Goal: Information Seeking & Learning: Learn about a topic

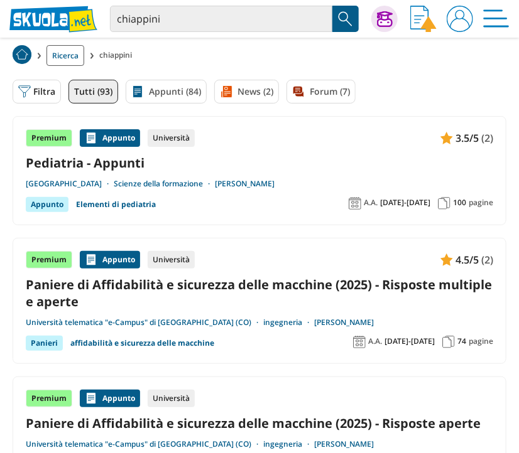
scroll to position [329, 0]
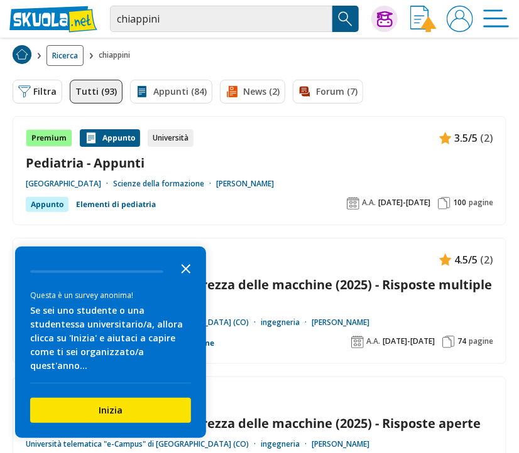
click at [191, 281] on icon "Close the survey" at bounding box center [185, 268] width 25 height 25
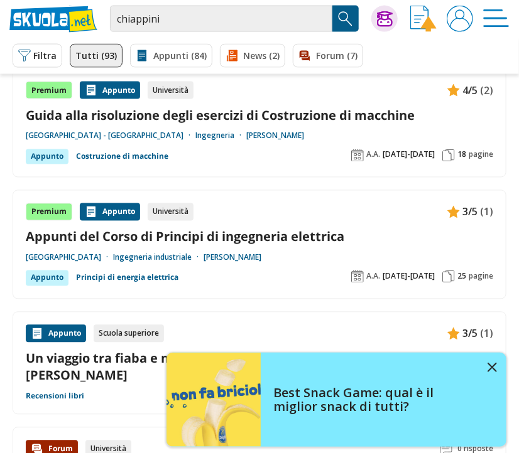
scroll to position [522, 0]
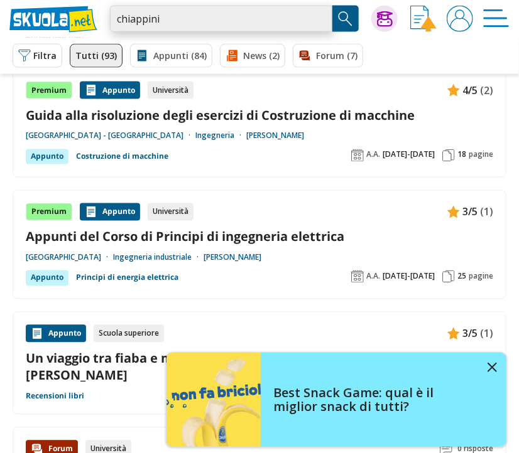
click at [208, 28] on input "chiappini" at bounding box center [221, 19] width 222 height 26
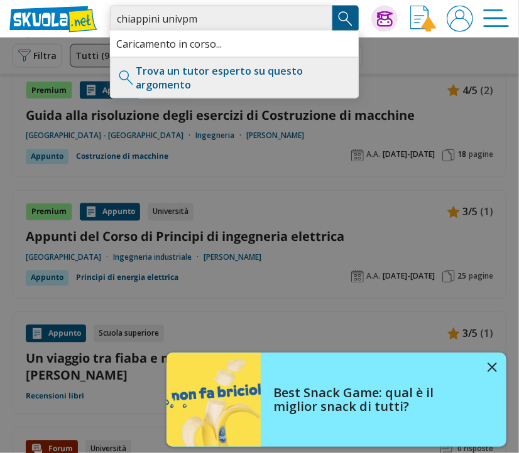
type input "chiappini univpm"
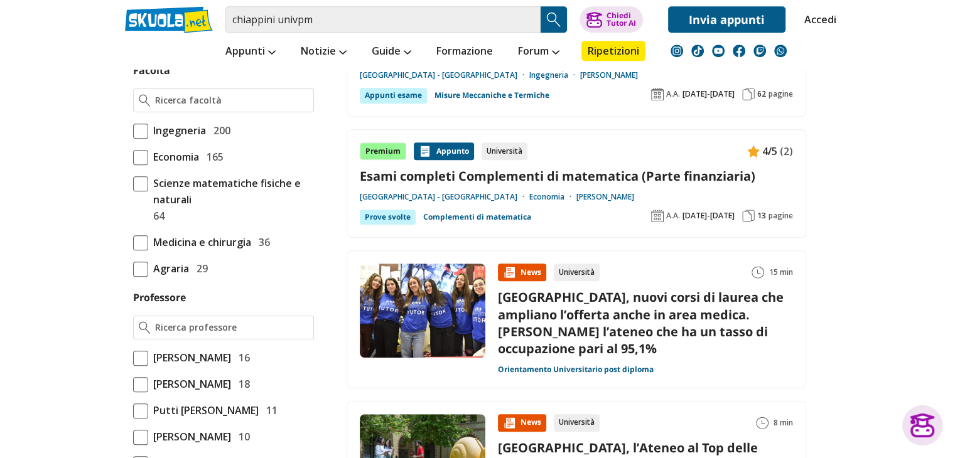
scroll to position [792, 0]
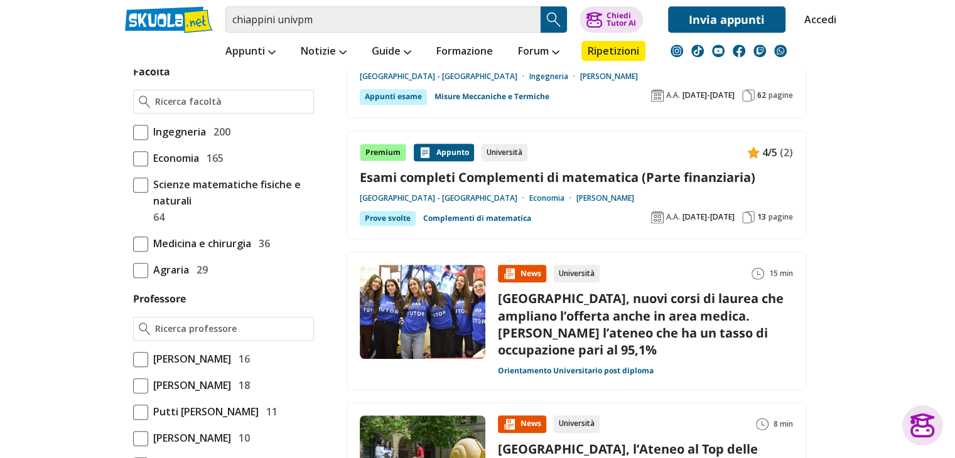
click at [141, 134] on span at bounding box center [140, 132] width 15 height 15
click at [133, 132] on input "Ingegneria 200" at bounding box center [133, 132] width 0 height 0
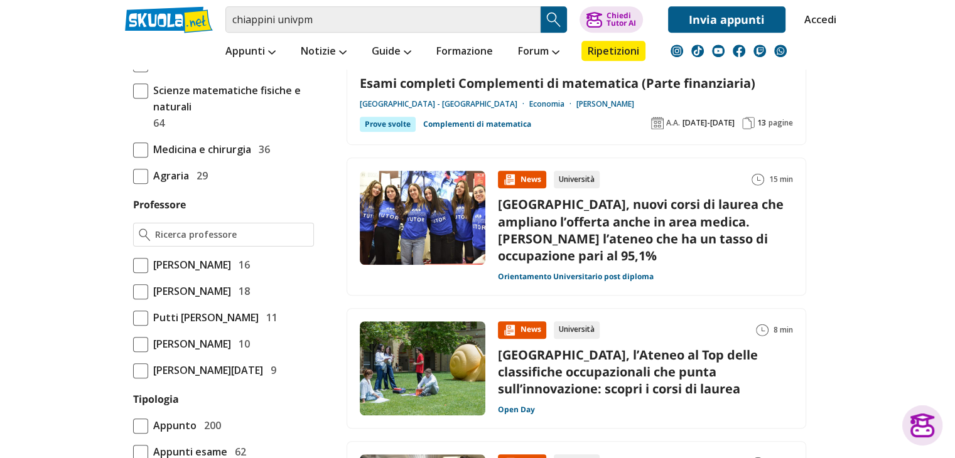
scroll to position [889, 0]
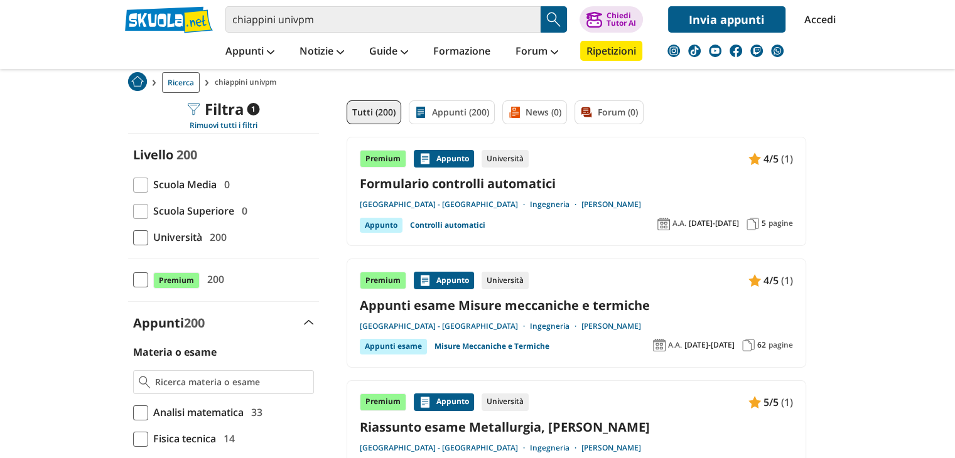
click at [143, 237] on span at bounding box center [140, 237] width 15 height 15
click at [133, 237] on input "Università 200" at bounding box center [133, 237] width 0 height 0
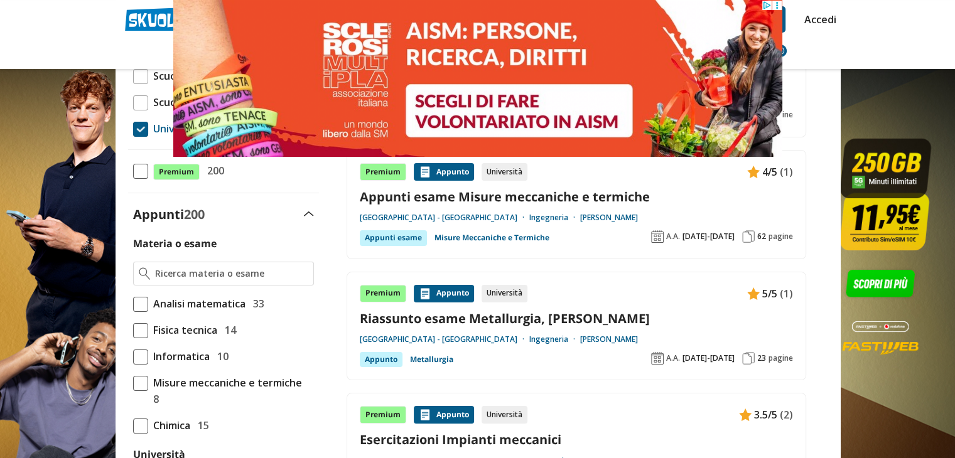
scroll to position [178, 0]
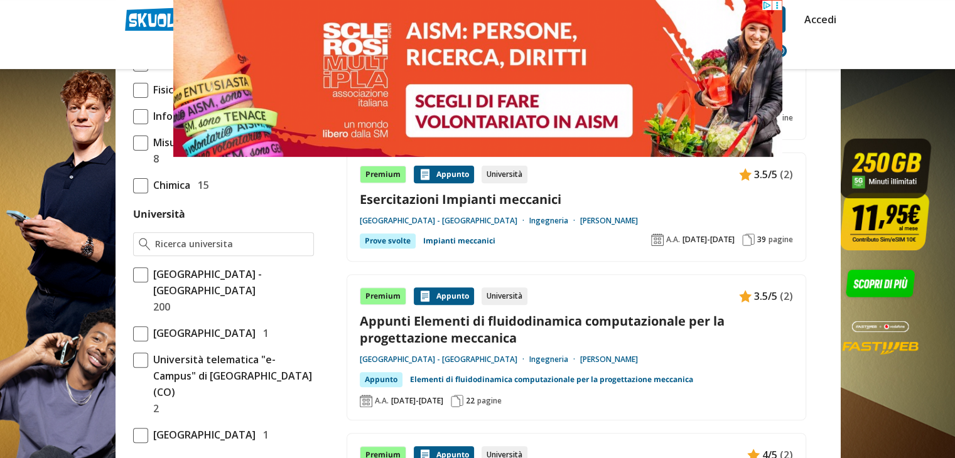
scroll to position [417, 0]
click at [143, 282] on label "Università Politecnica delle Marche - Ancona 200" at bounding box center [223, 290] width 181 height 49
click at [133, 290] on input "Università Politecnica delle Marche - Ancona 200" at bounding box center [133, 290] width 0 height 0
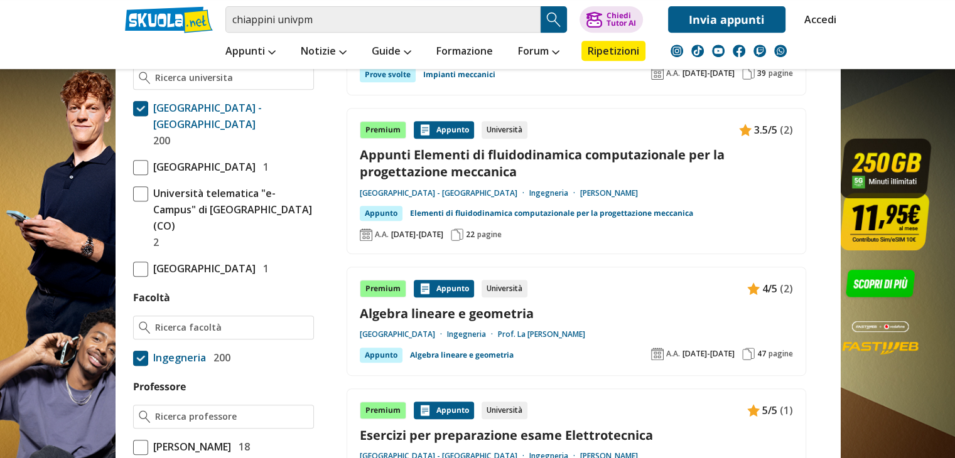
scroll to position [635, 0]
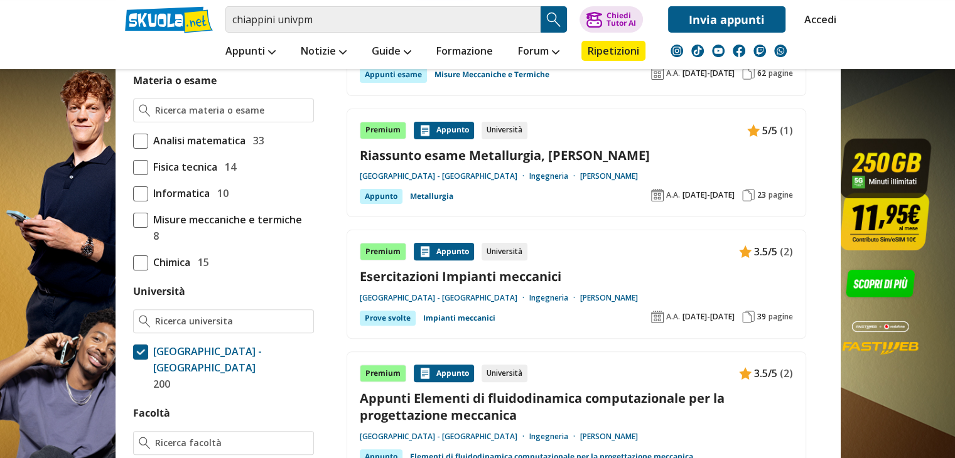
scroll to position [339, 0]
click at [191, 106] on input "Materia o esame" at bounding box center [231, 110] width 153 height 13
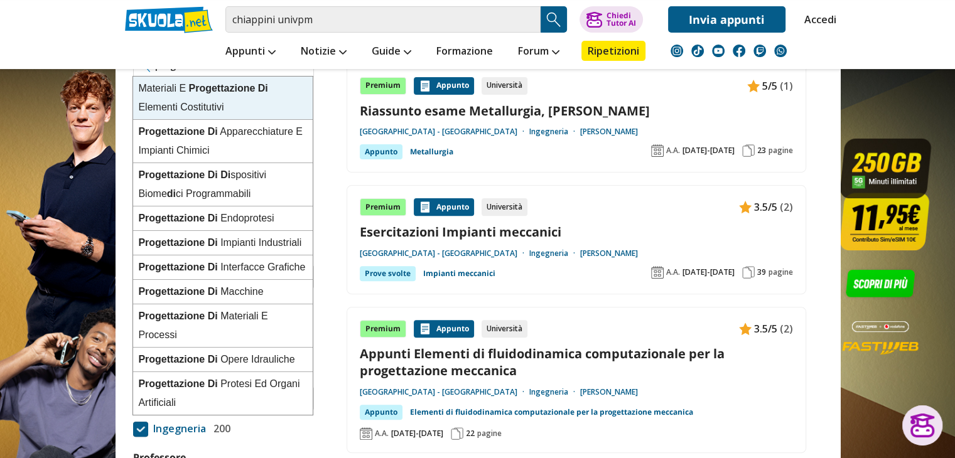
scroll to position [384, 0]
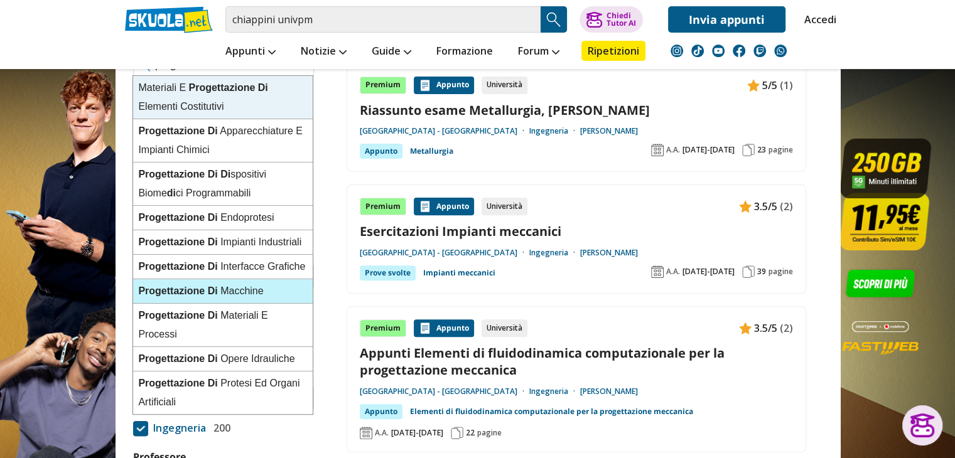
click at [234, 284] on div "Progettazione Di M a c c h i n e" at bounding box center [223, 291] width 180 height 24
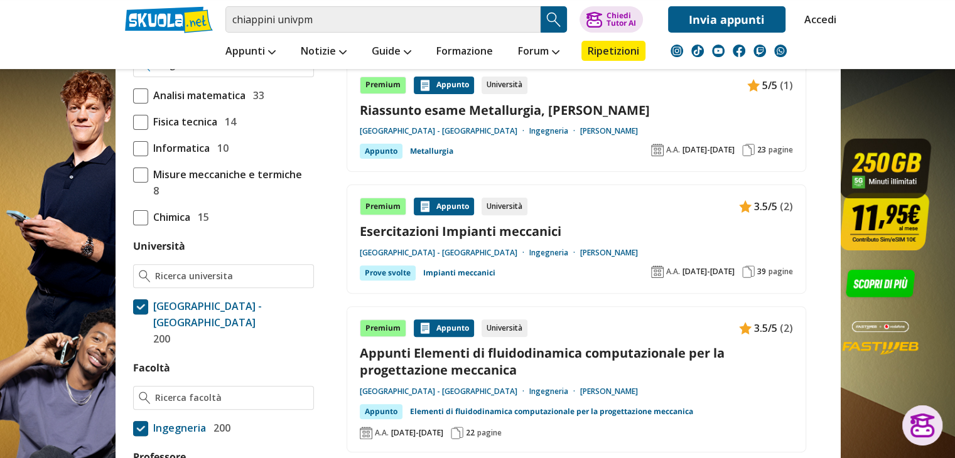
type input "Progettazione Di Macchine"
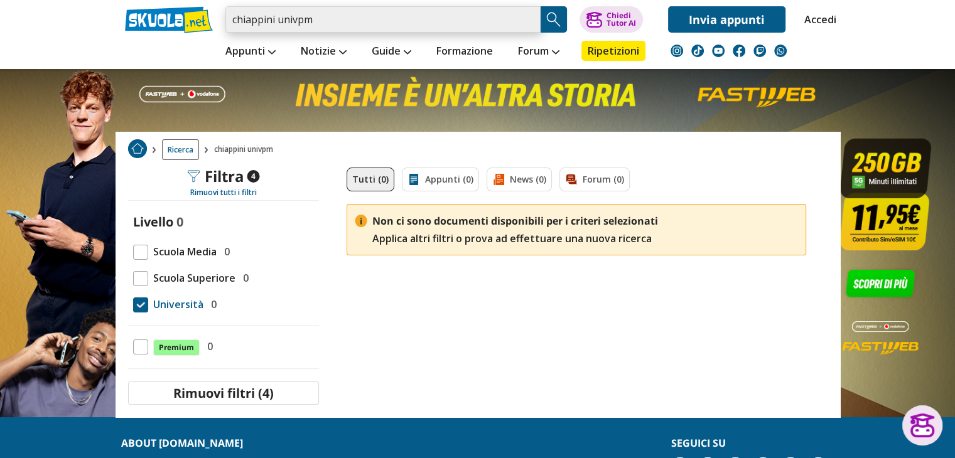
click at [395, 24] on input "chiappini univpm" at bounding box center [382, 19] width 315 height 26
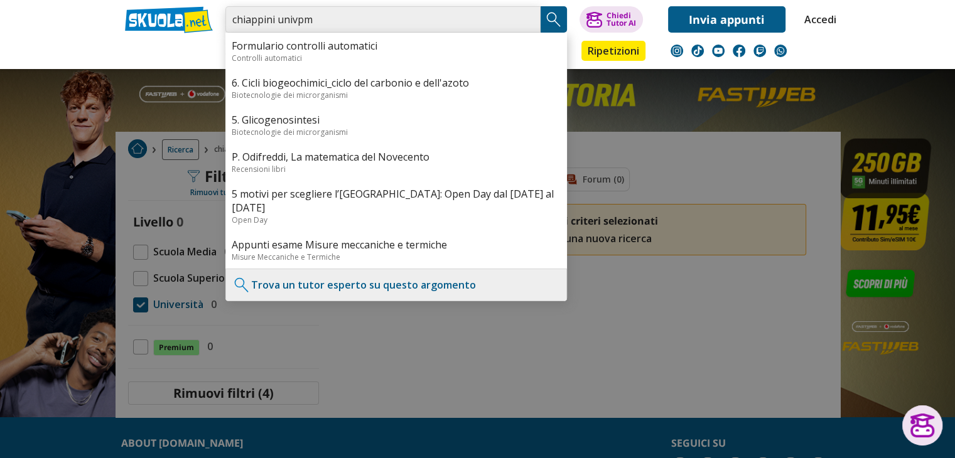
click at [526, 23] on input "chiappini univpm" at bounding box center [382, 19] width 315 height 26
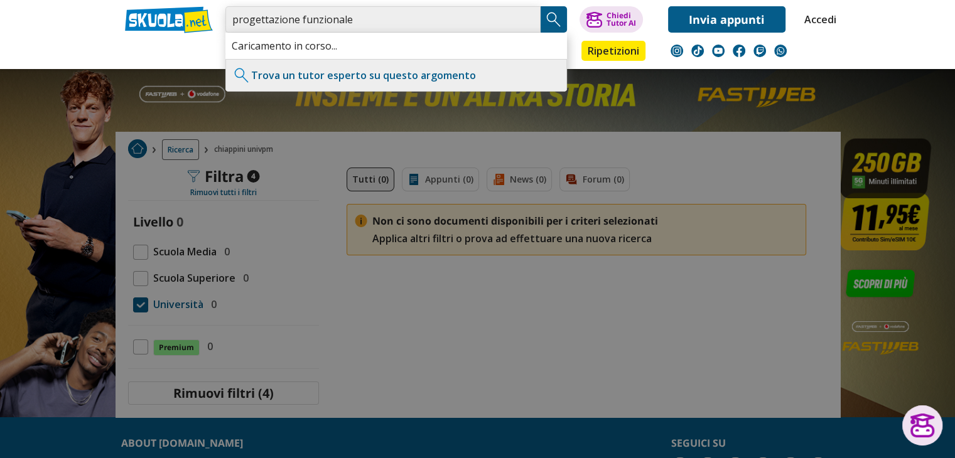
type input "progettazione funzionale"
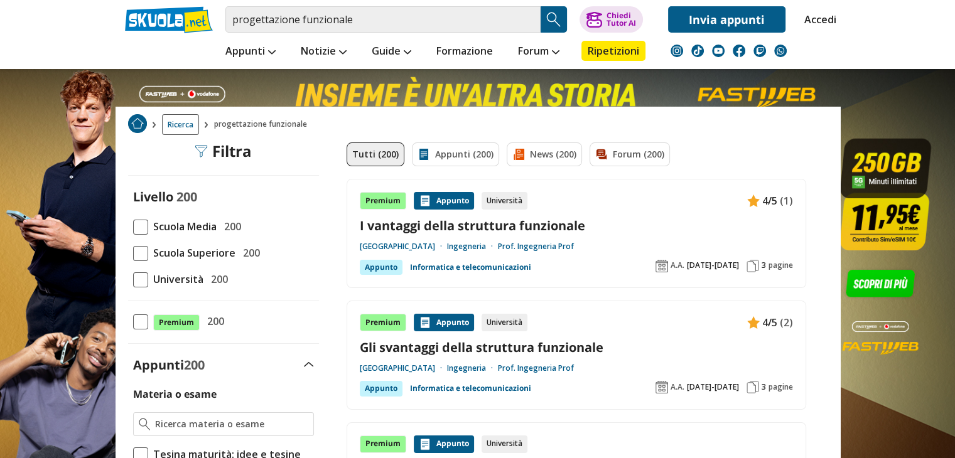
scroll to position [20, 0]
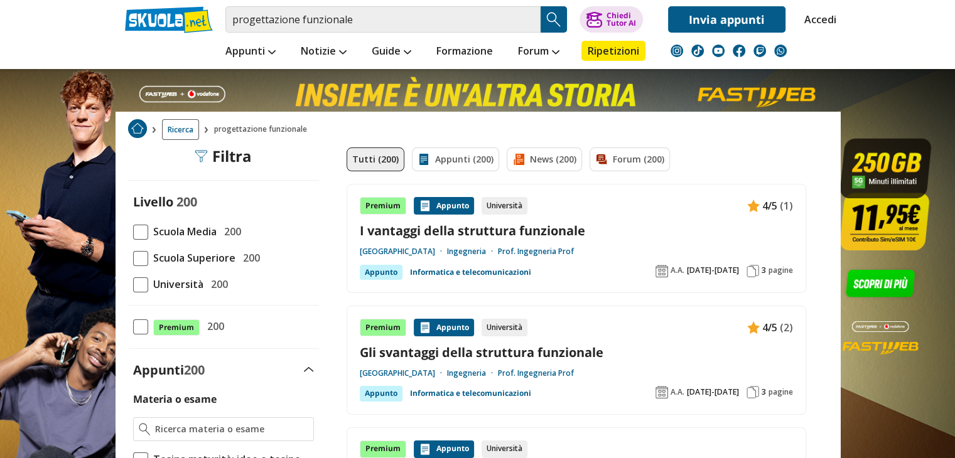
click at [138, 282] on span at bounding box center [140, 285] width 15 height 15
click at [133, 284] on input "Università 200" at bounding box center [133, 284] width 0 height 0
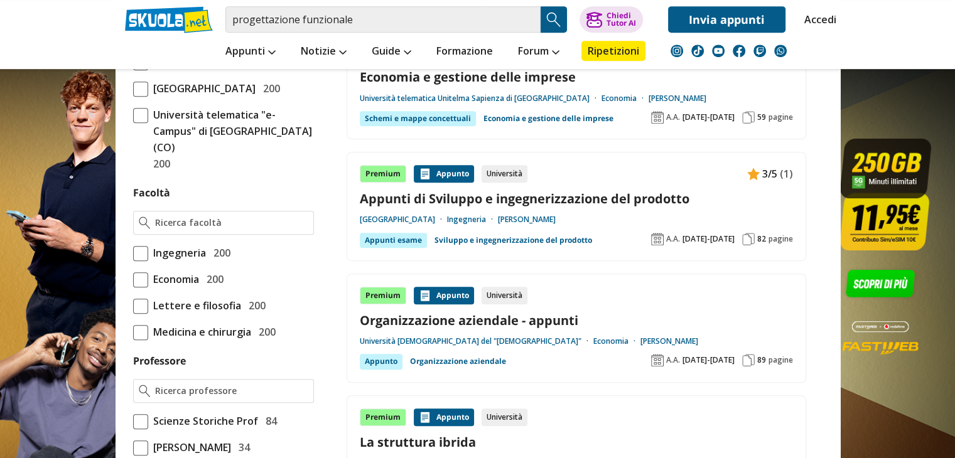
scroll to position [678, 0]
click at [136, 261] on span at bounding box center [140, 253] width 15 height 15
click at [133, 252] on input "Ingegneria 200" at bounding box center [133, 252] width 0 height 0
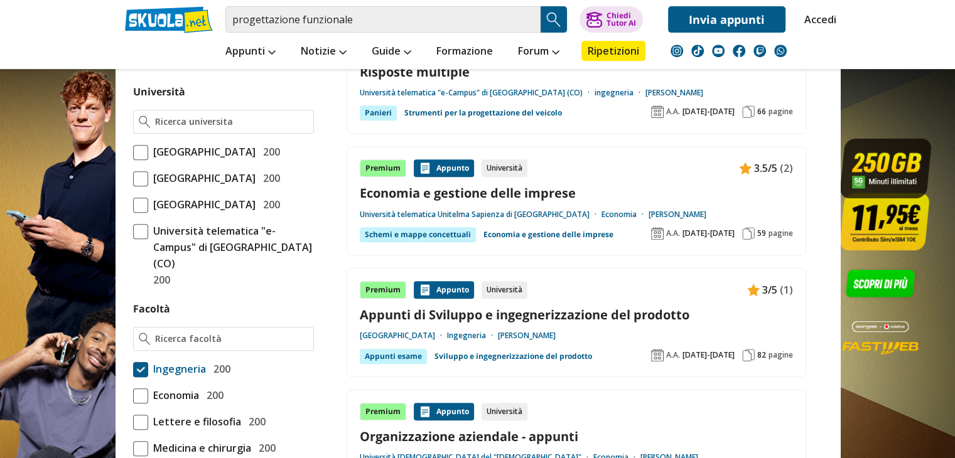
scroll to position [560, 0]
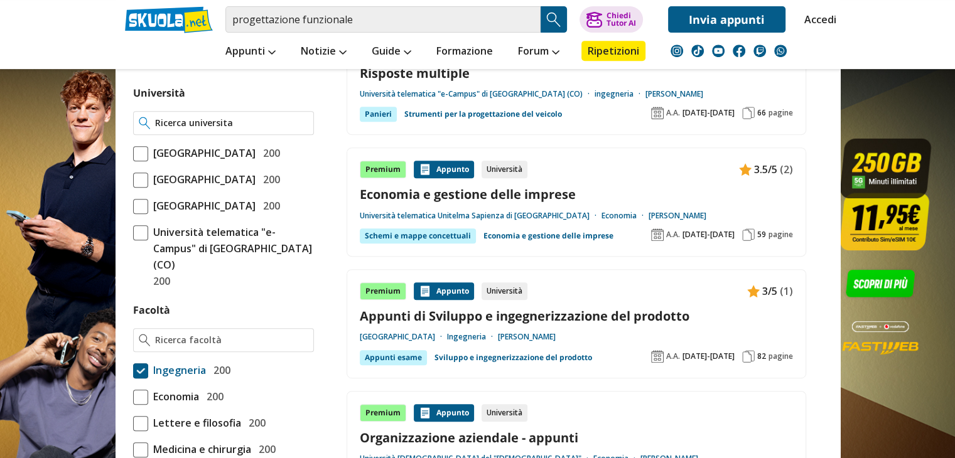
click at [177, 121] on input "Università" at bounding box center [231, 123] width 153 height 13
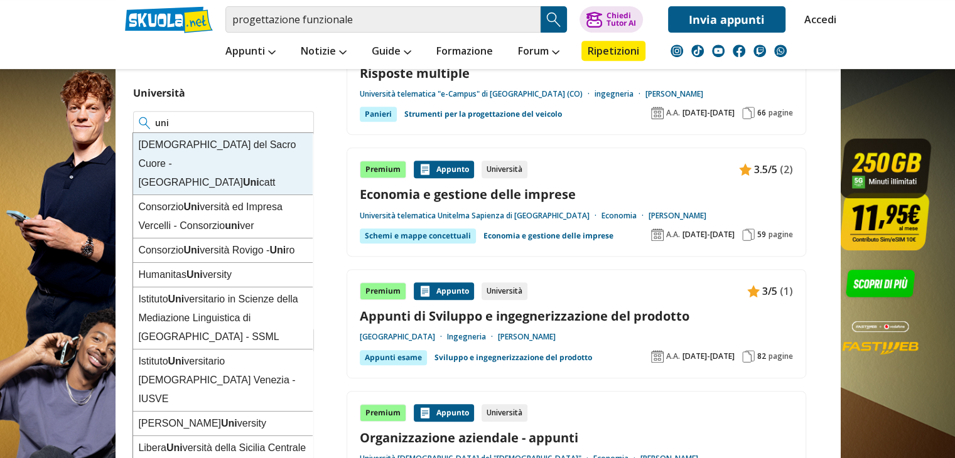
type input "uni"
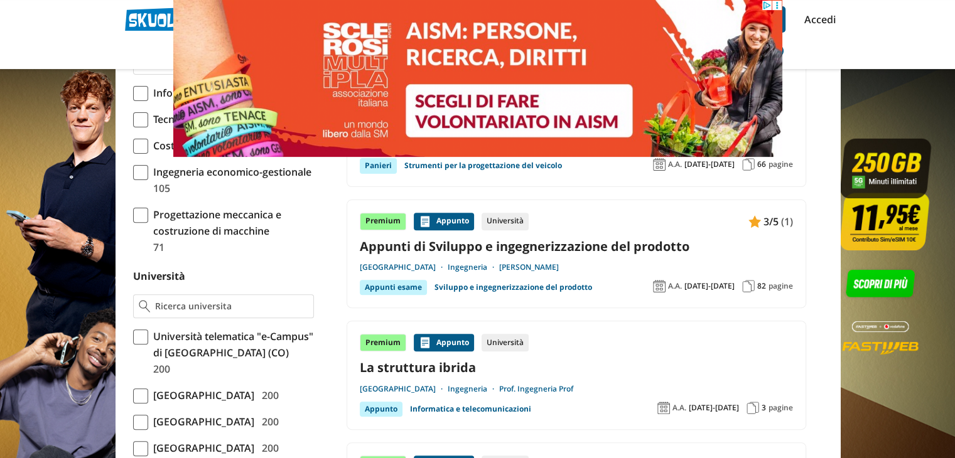
scroll to position [369, 0]
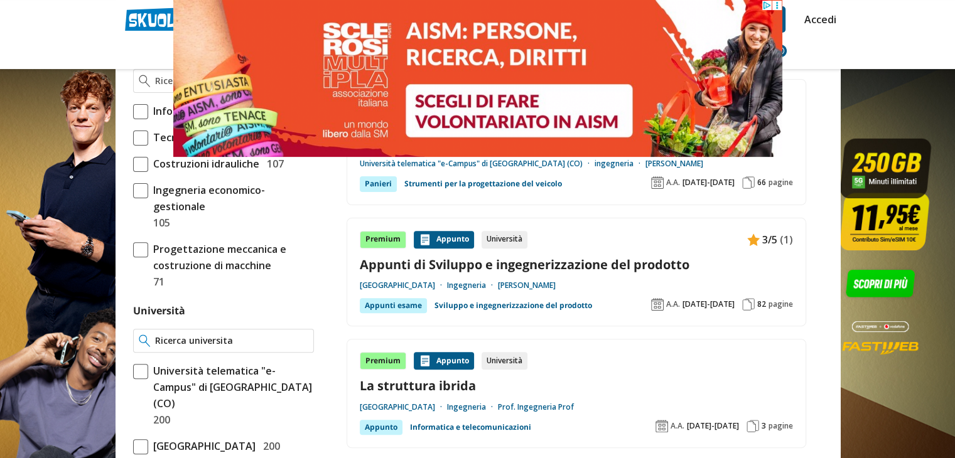
click at [183, 335] on input "Università" at bounding box center [231, 341] width 153 height 13
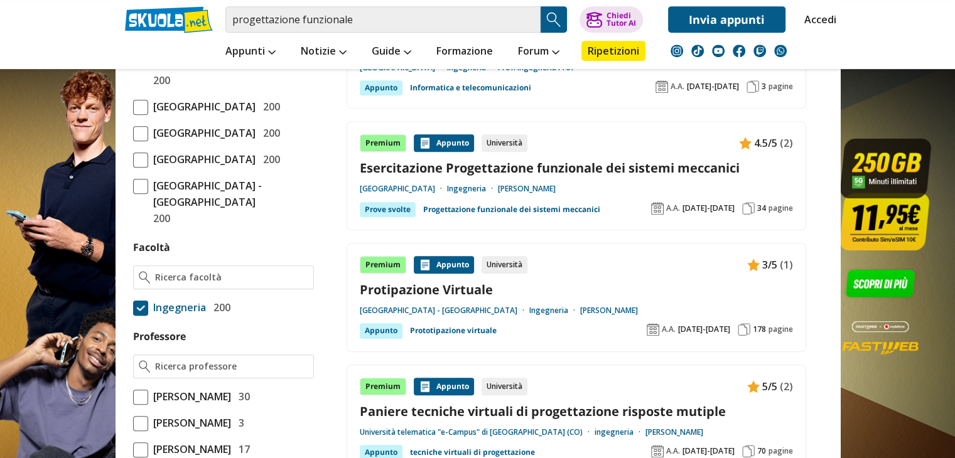
scroll to position [710, 0]
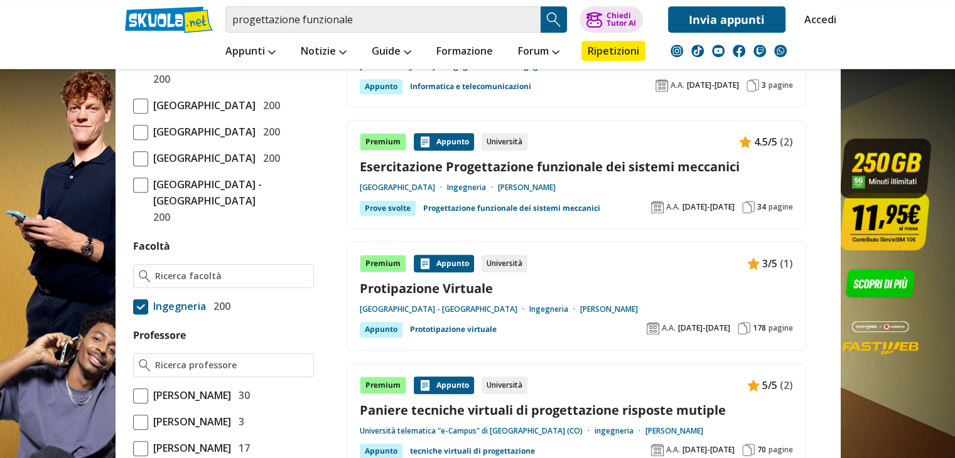
type input "[GEOGRAPHIC_DATA]"
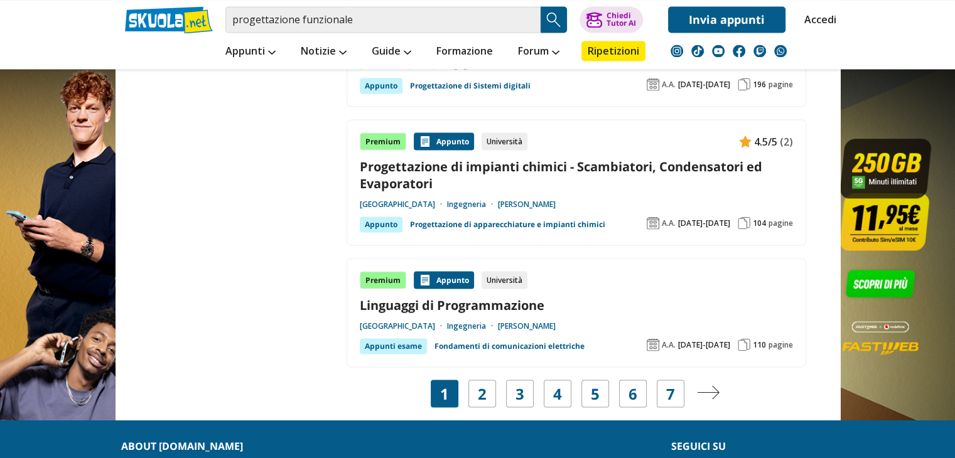
scroll to position [2310, 0]
